Goal: Transaction & Acquisition: Purchase product/service

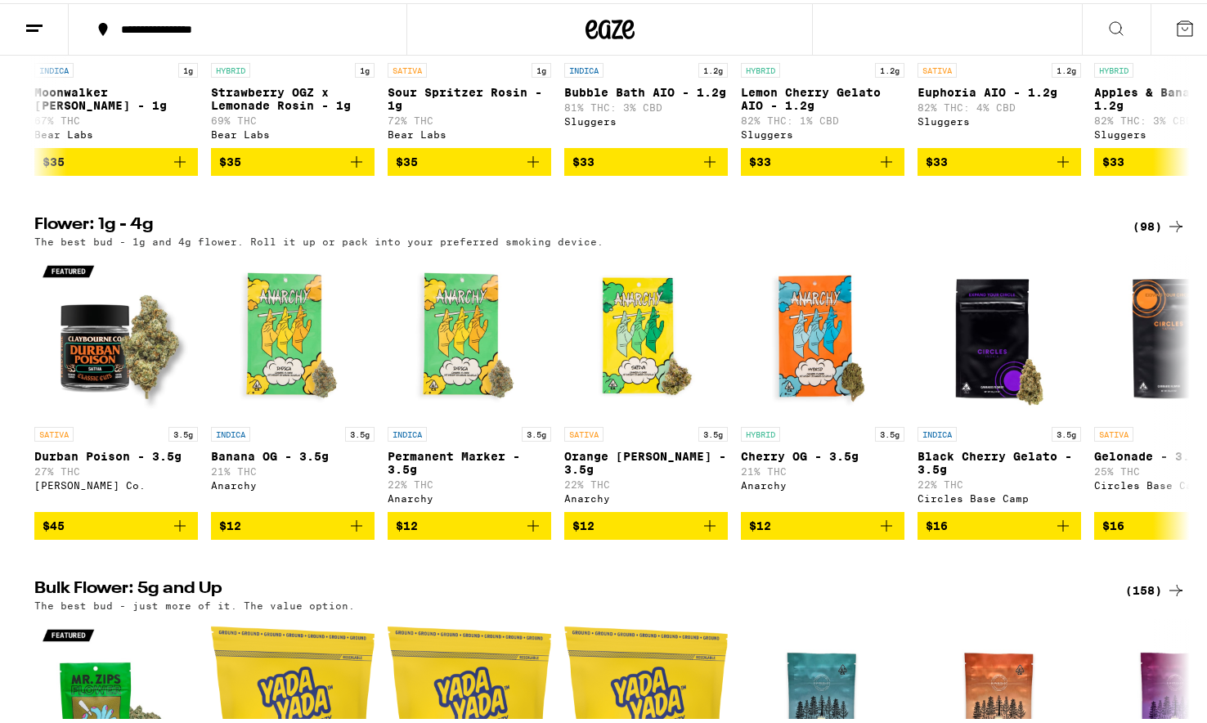
scroll to position [1122, 0]
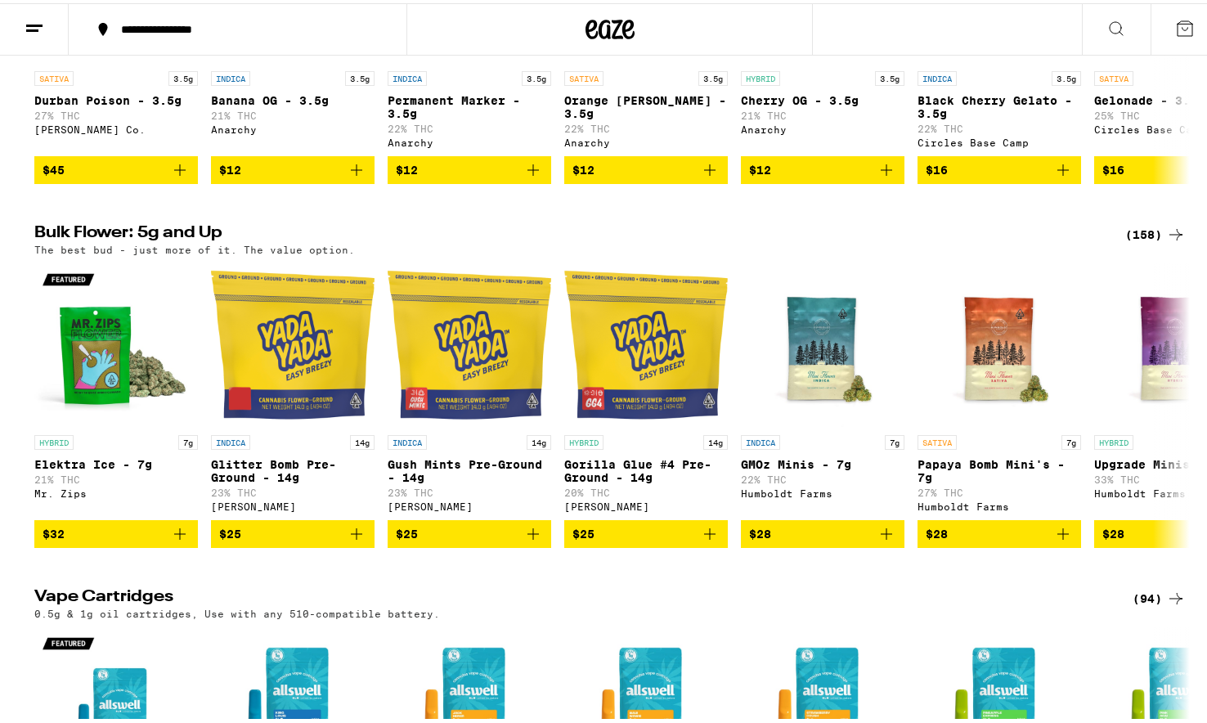
click at [1131, 252] on div "The best bud - just more of it. The value option." at bounding box center [610, 246] width 1152 height 11
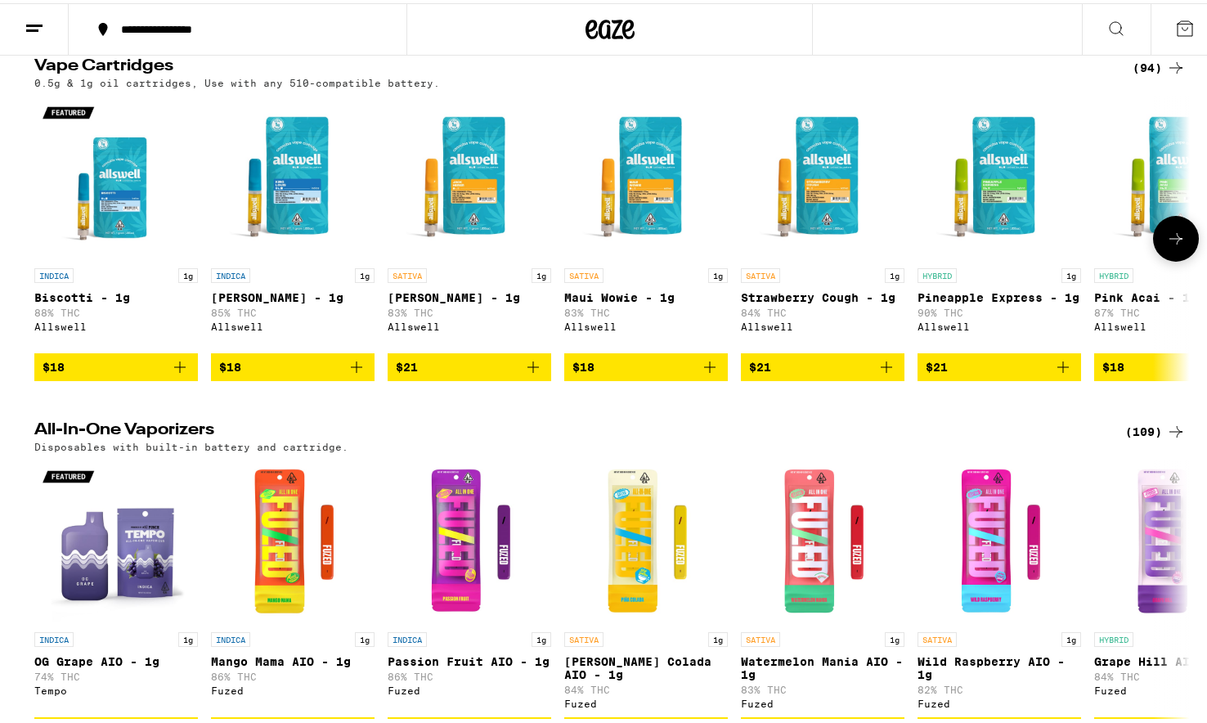
scroll to position [1013, 0]
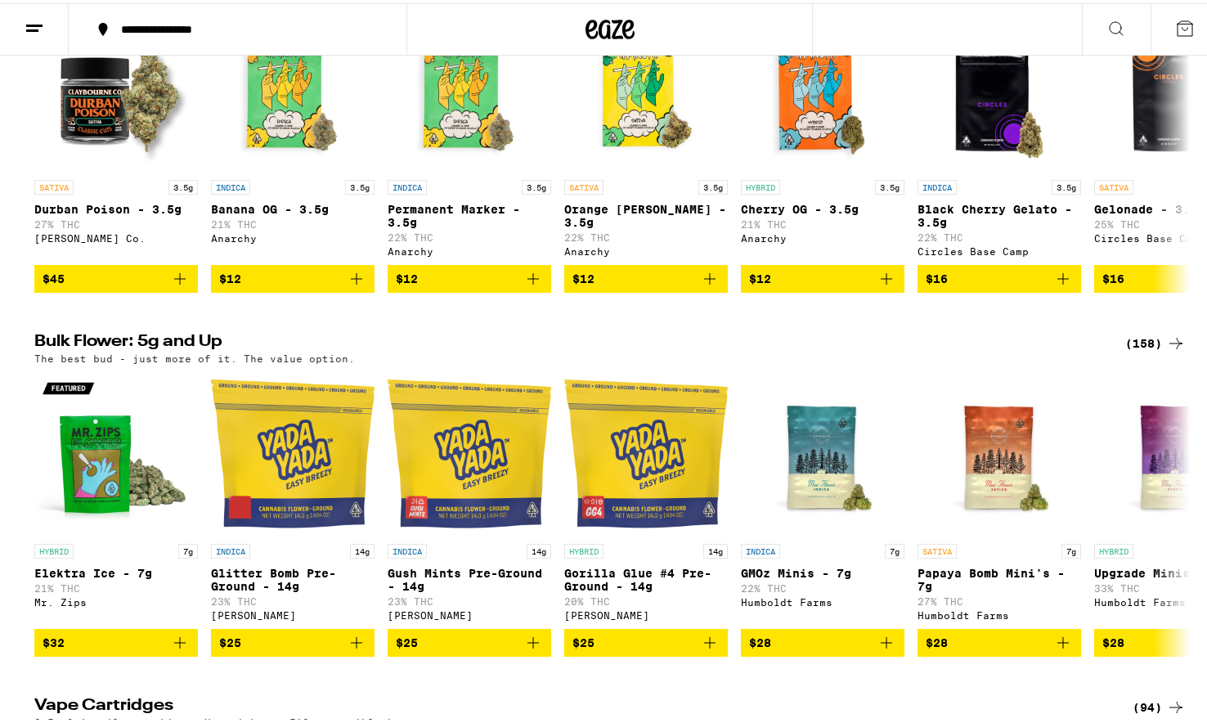
click at [1155, 350] on div "(158)" at bounding box center [1155, 340] width 61 height 20
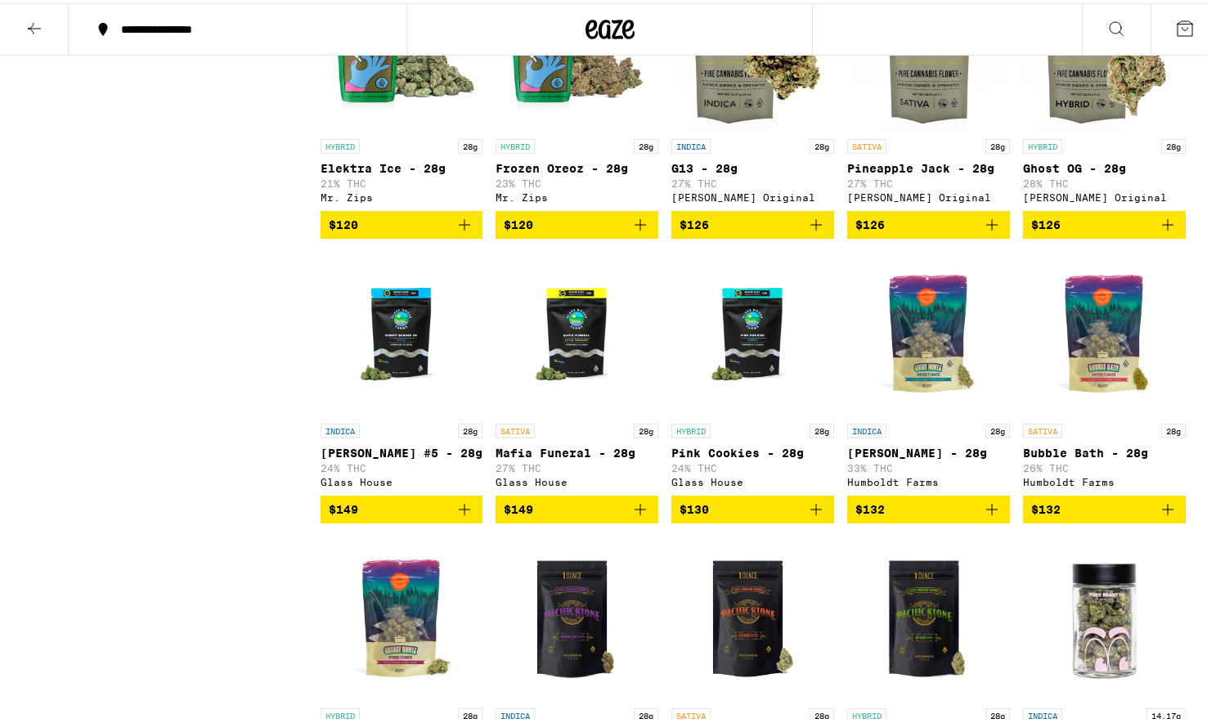
scroll to position [8110, 0]
